Goal: Task Accomplishment & Management: Use online tool/utility

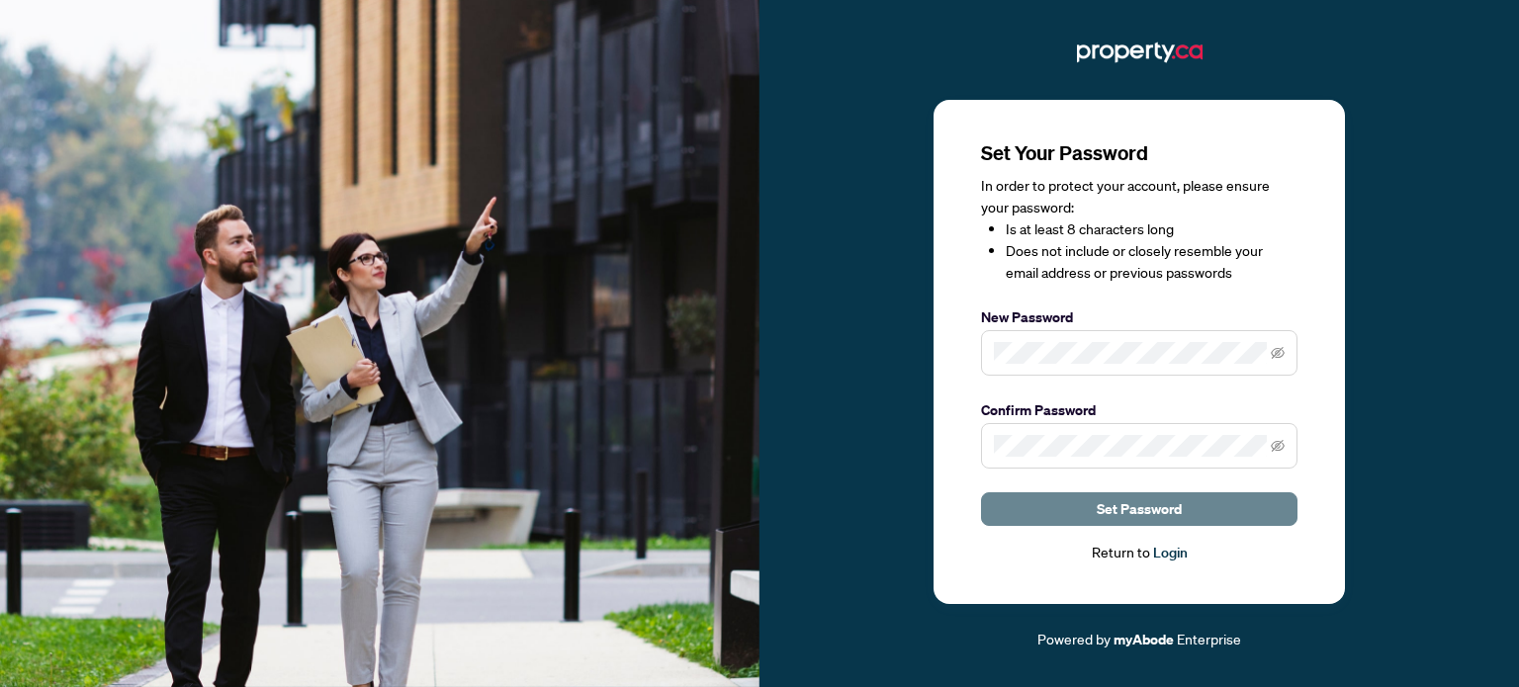
click at [1140, 503] on span "Set Password" at bounding box center [1139, 510] width 85 height 32
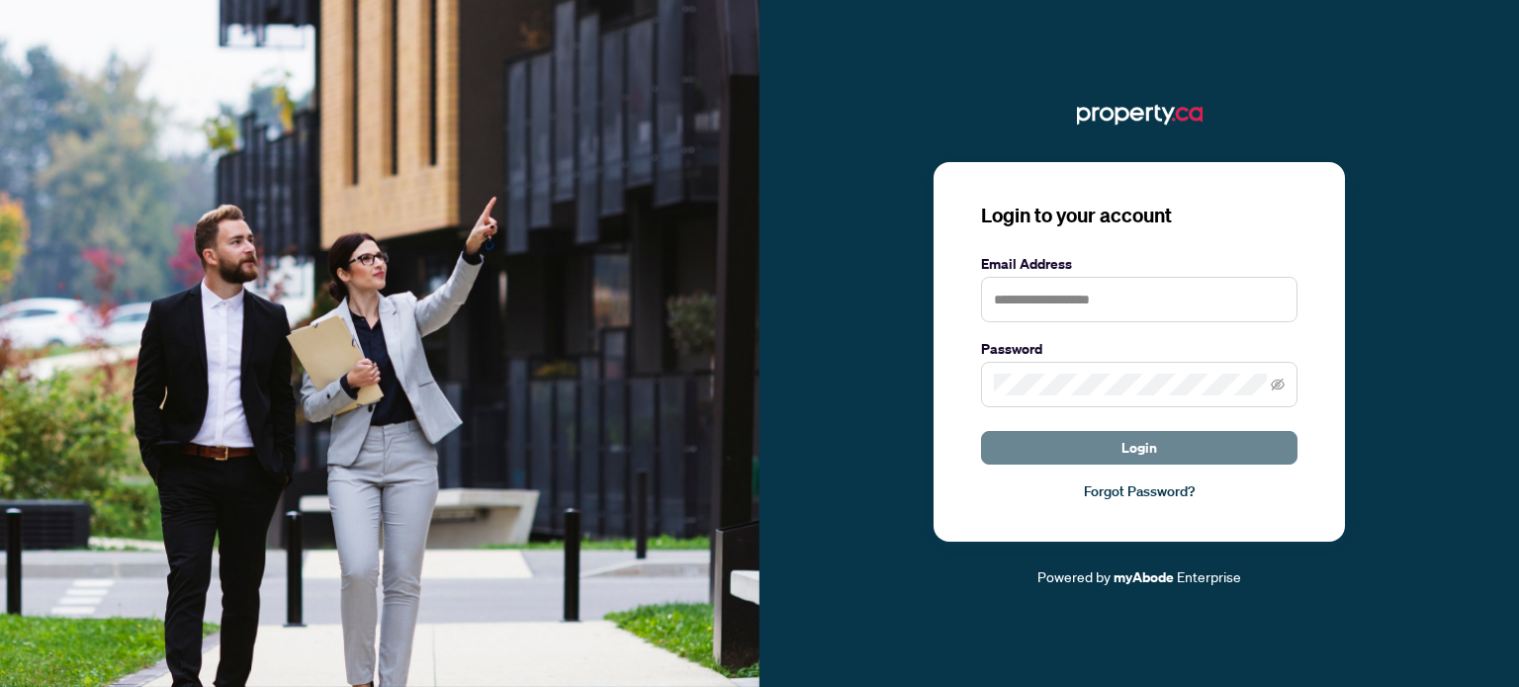
click at [1095, 454] on button "Login" at bounding box center [1139, 448] width 317 height 34
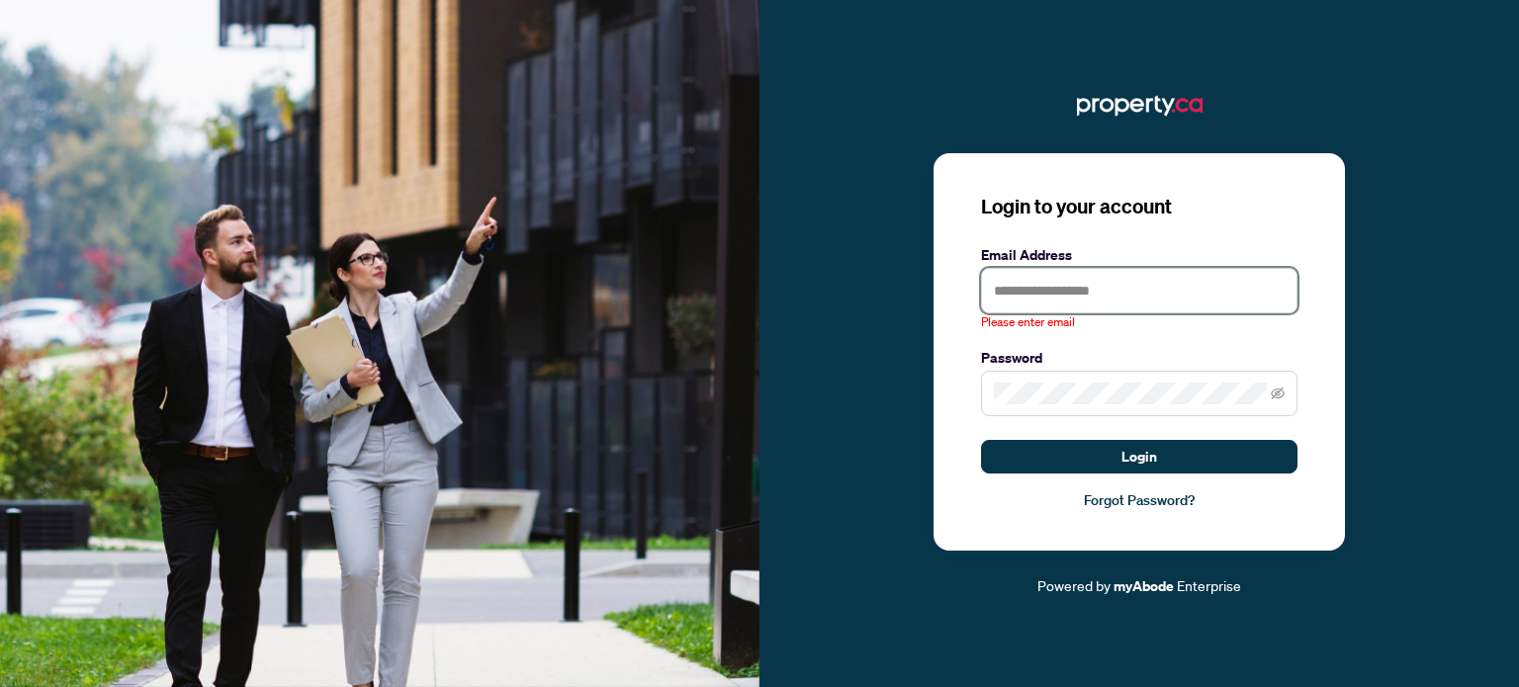
click at [1066, 283] on input "text" at bounding box center [1139, 291] width 317 height 46
type input "**********"
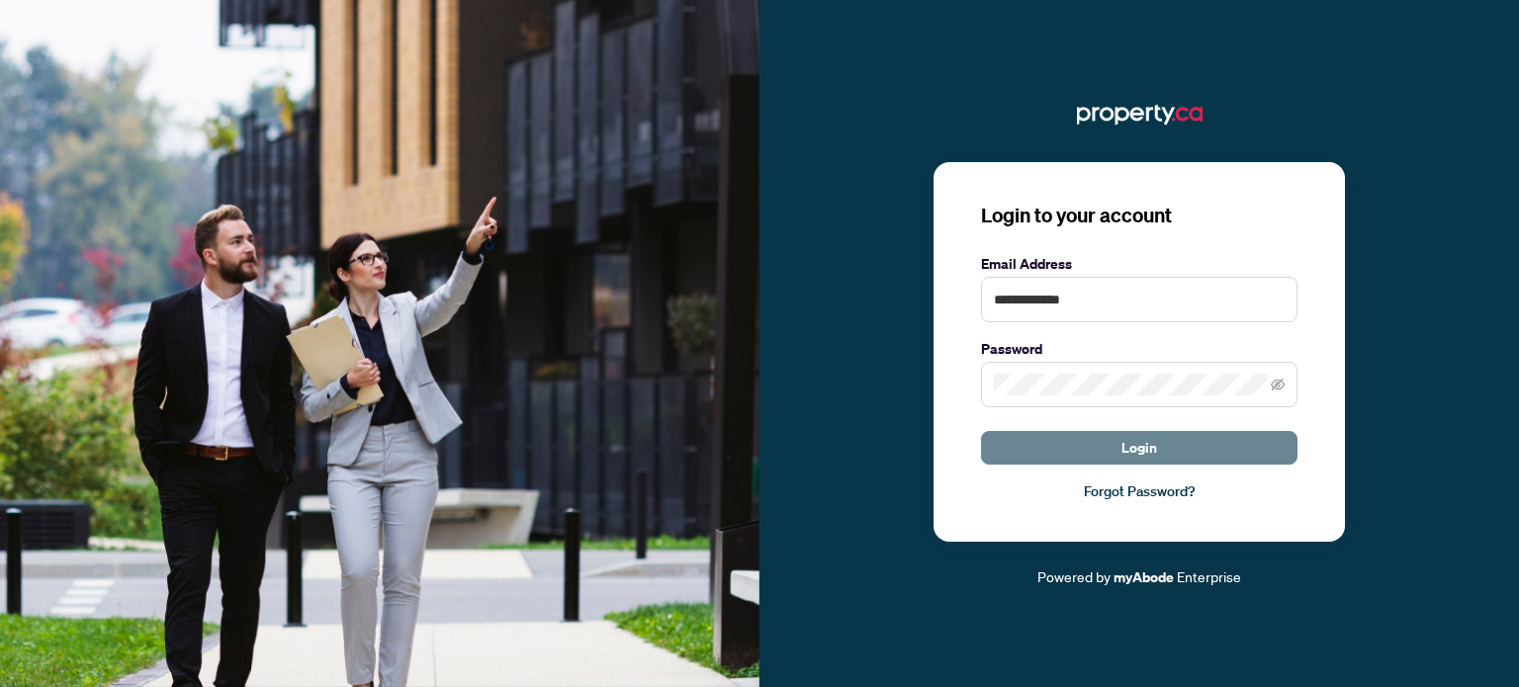
click at [1099, 458] on button "Login" at bounding box center [1139, 448] width 317 height 34
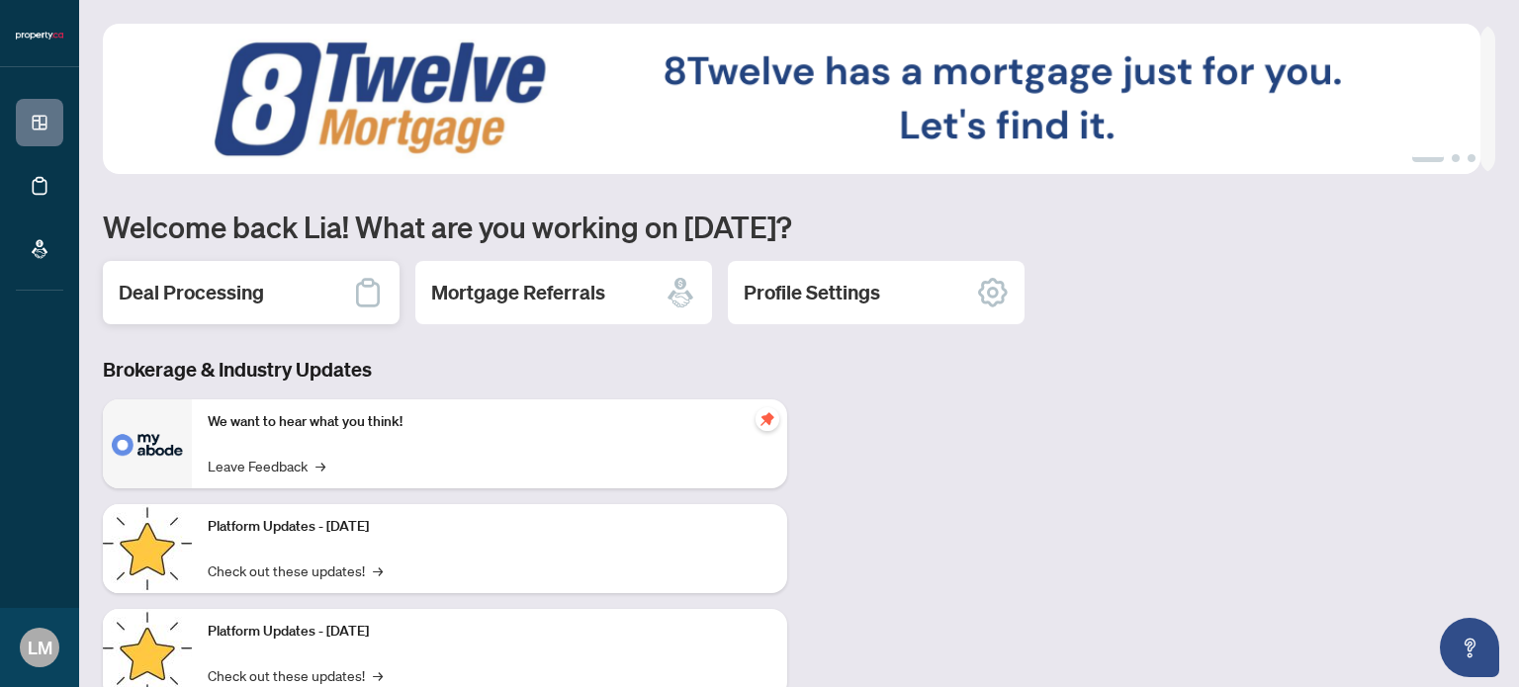
click at [254, 280] on h2 "Deal Processing" at bounding box center [191, 293] width 145 height 28
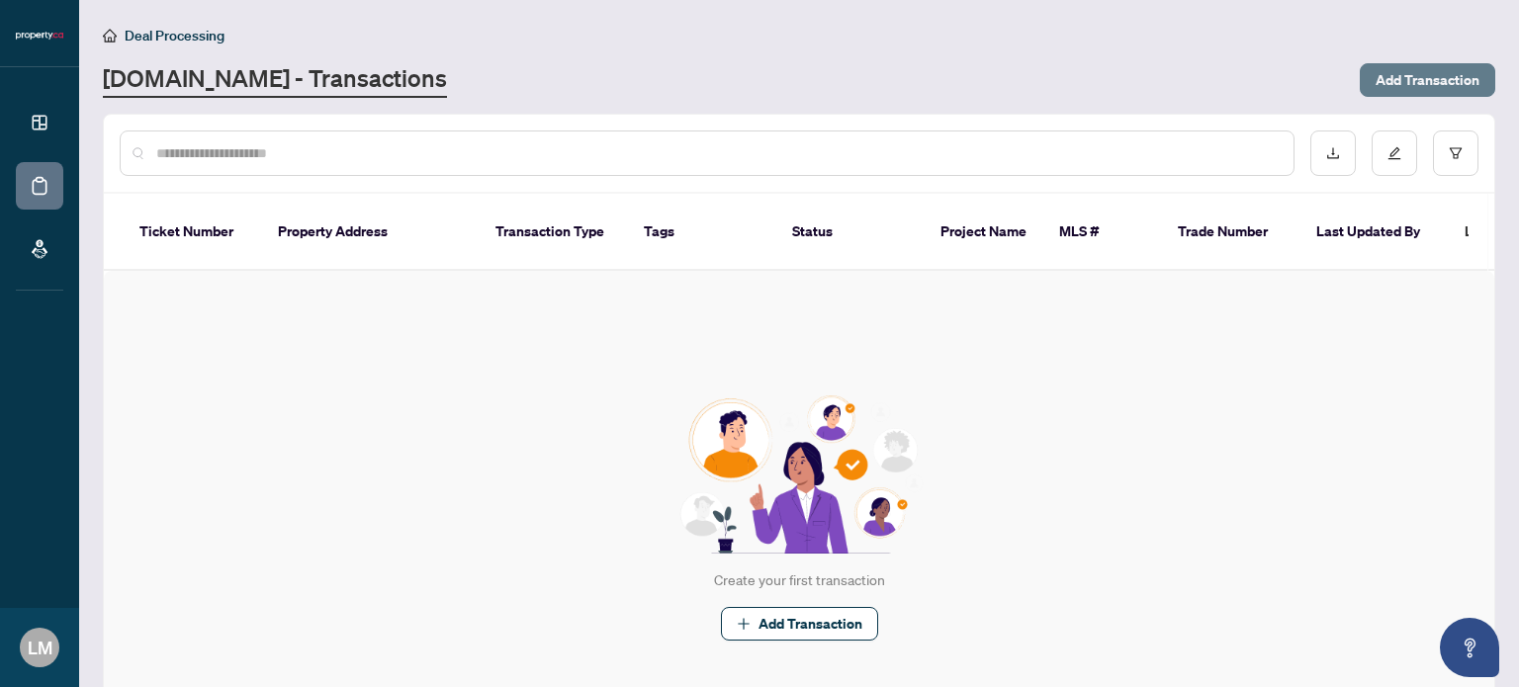
click at [1376, 74] on span "Add Transaction" at bounding box center [1428, 80] width 104 height 32
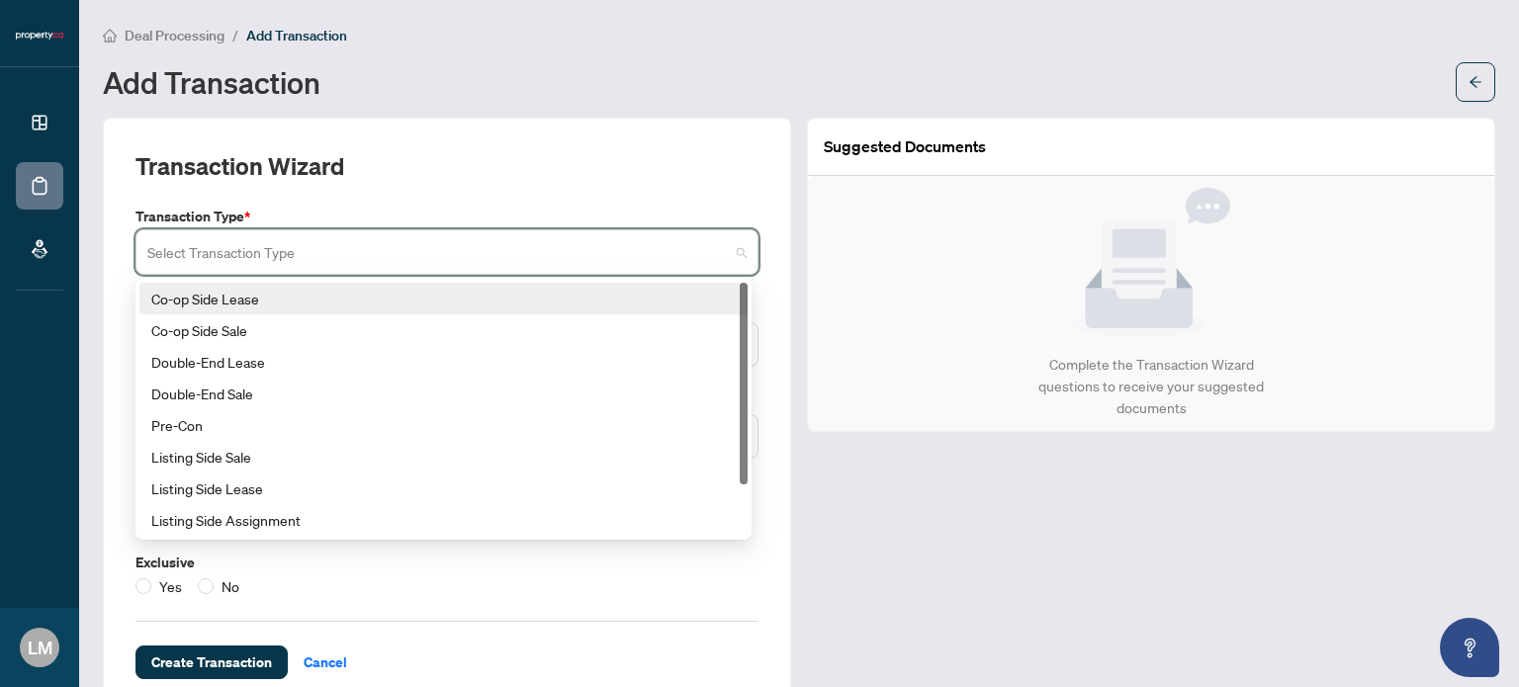
click at [627, 260] on input "search" at bounding box center [438, 255] width 582 height 44
click at [391, 293] on div "Co-op Side Lease" at bounding box center [443, 299] width 585 height 22
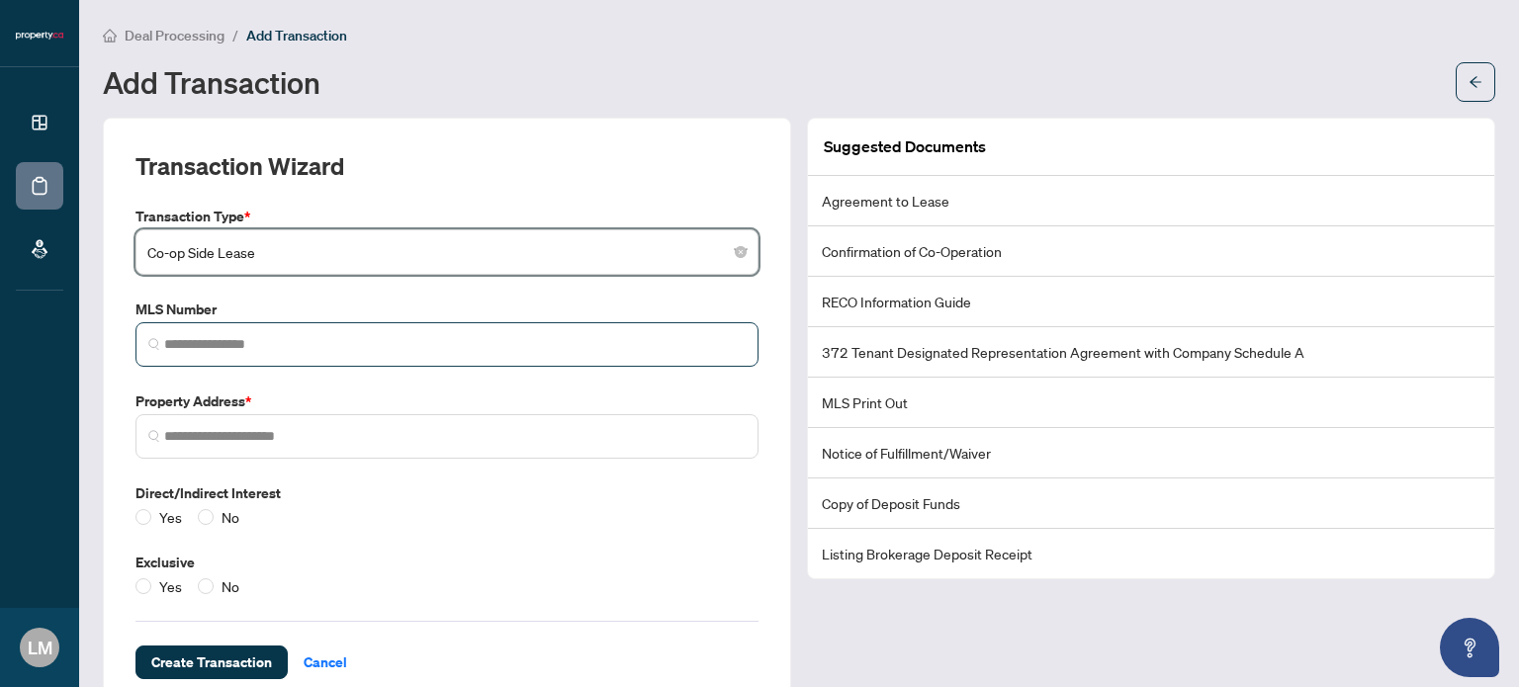
scroll to position [45, 0]
